Goal: Information Seeking & Learning: Learn about a topic

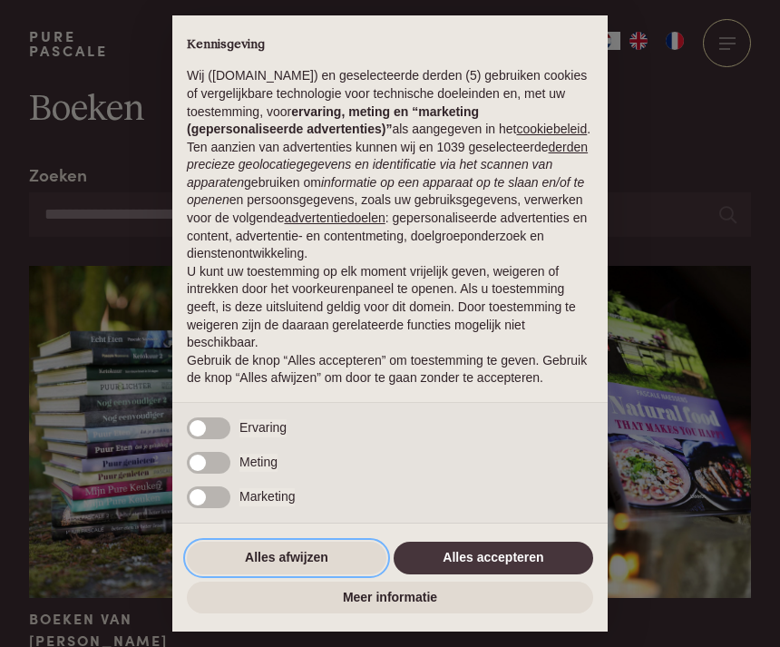
click at [315, 574] on button "Alles afwijzen" at bounding box center [287, 557] width 200 height 33
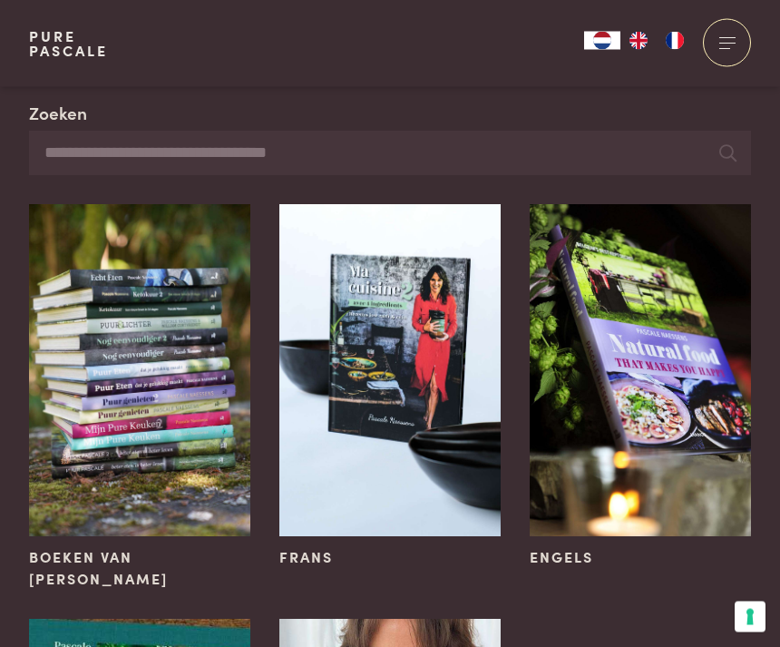
scroll to position [62, 0]
click at [190, 502] on img at bounding box center [139, 370] width 221 height 332
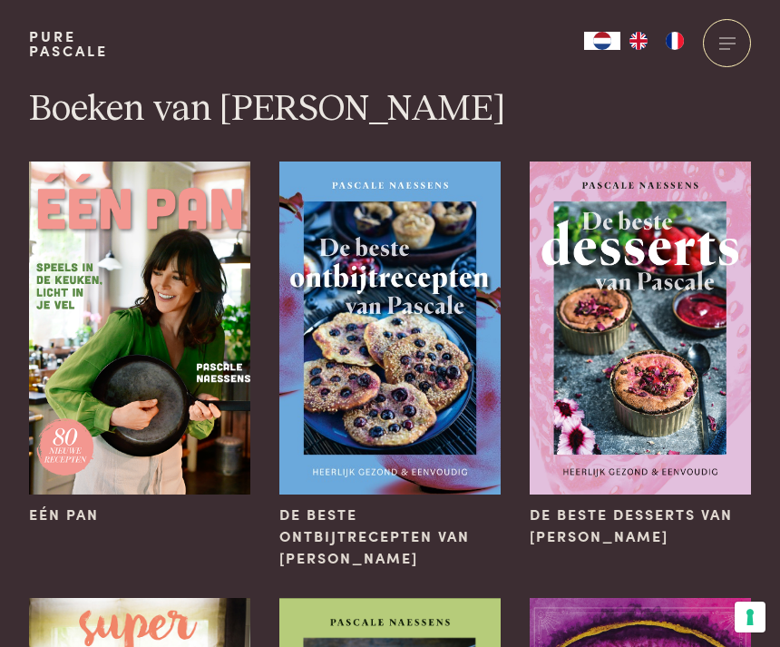
click at [177, 442] on img at bounding box center [139, 327] width 221 height 332
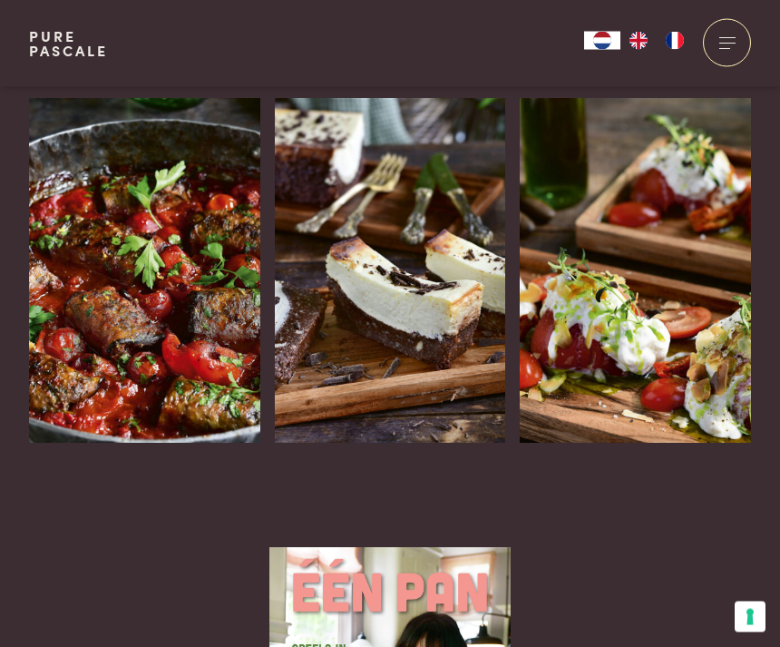
scroll to position [2349, 0]
click at [383, 472] on h3 "Brownie-cheesecake" at bounding box center [359, 501] width 169 height 58
click at [168, 288] on img at bounding box center [144, 270] width 231 height 345
